Goal: Task Accomplishment & Management: Manage account settings

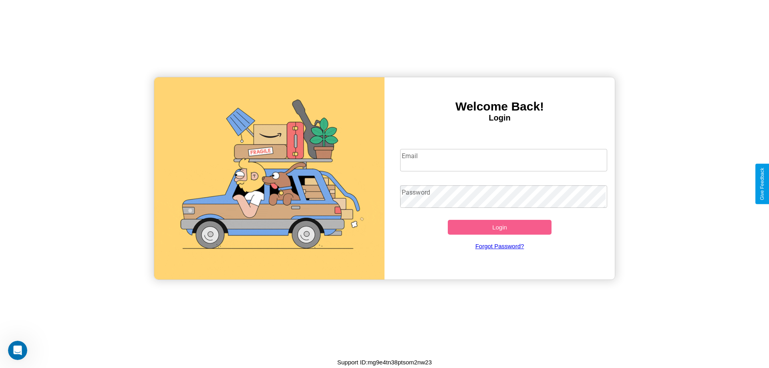
click at [504, 160] on input "Email" at bounding box center [504, 160] width 208 height 22
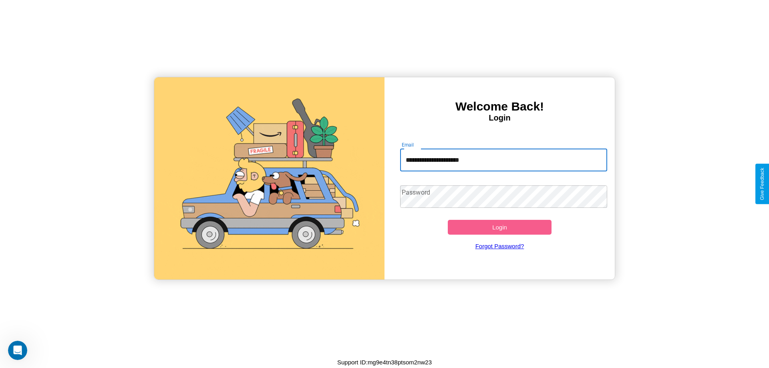
type input "**********"
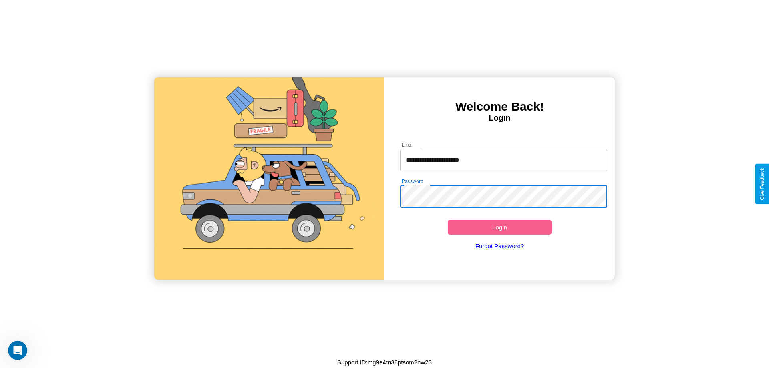
click at [500, 227] on button "Login" at bounding box center [500, 227] width 104 height 15
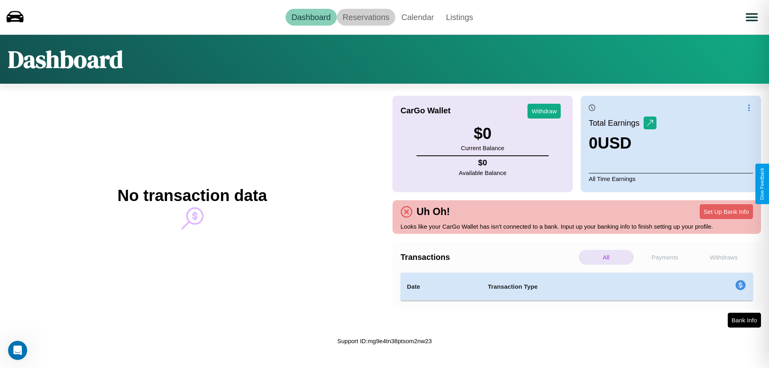
click at [366, 17] on link "Reservations" at bounding box center [366, 17] width 59 height 17
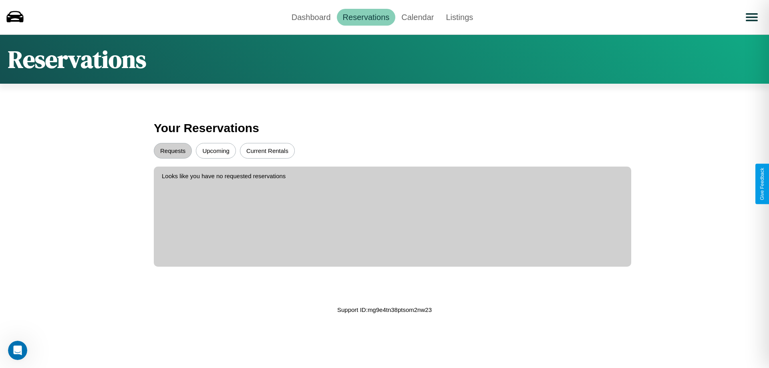
click at [216, 151] on button "Upcoming" at bounding box center [216, 151] width 40 height 16
click at [173, 151] on button "Requests" at bounding box center [173, 151] width 38 height 16
click at [267, 151] on button "Current Rentals" at bounding box center [267, 151] width 55 height 16
